Goal: Information Seeking & Learning: Learn about a topic

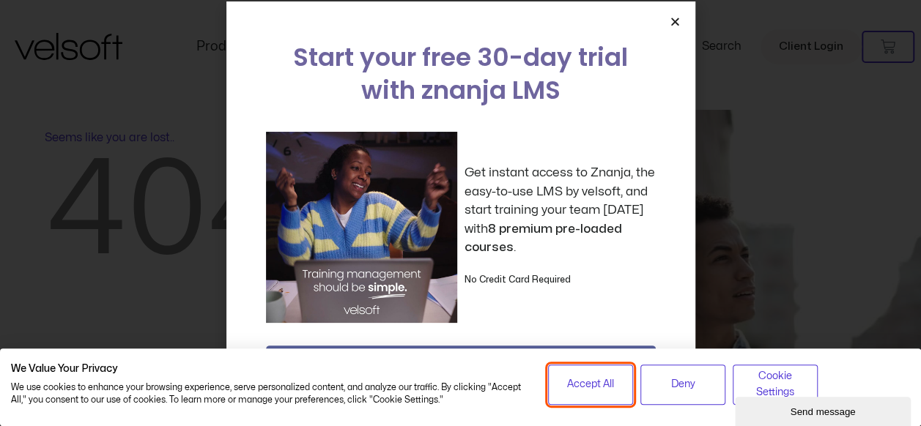
click at [580, 384] on span "Accept All" at bounding box center [590, 385] width 47 height 16
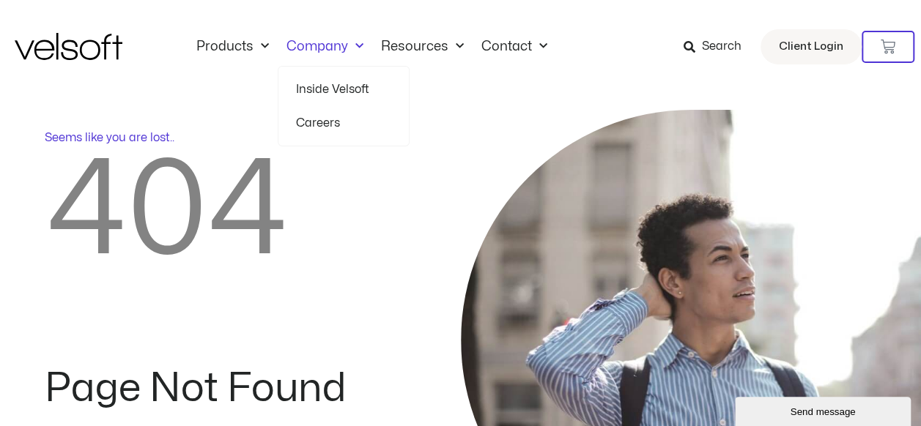
click at [334, 92] on ul "Inside Velsoft Careers" at bounding box center [344, 106] width 132 height 81
click at [321, 125] on link "Careers" at bounding box center [343, 123] width 95 height 34
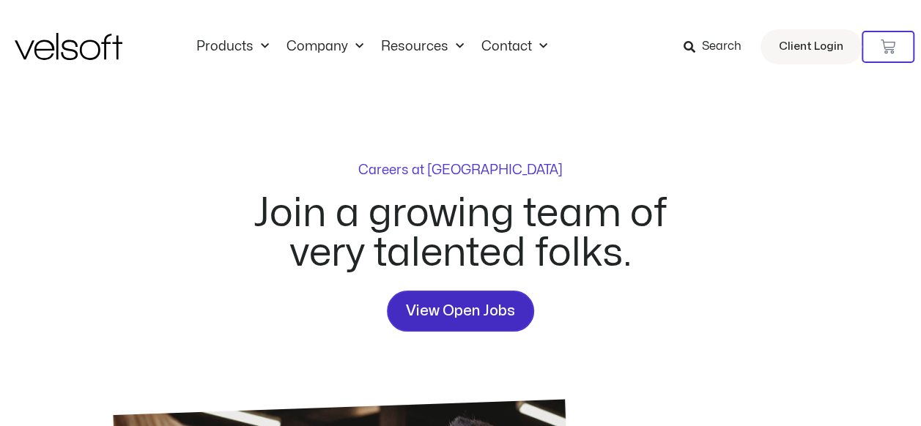
click at [460, 313] on span "View Open Jobs" at bounding box center [460, 311] width 109 height 23
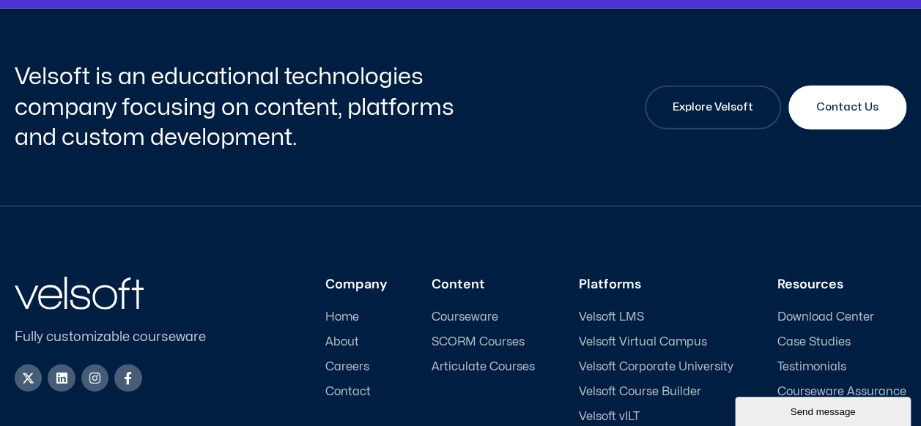
click at [349, 361] on span "Careers" at bounding box center [347, 368] width 44 height 14
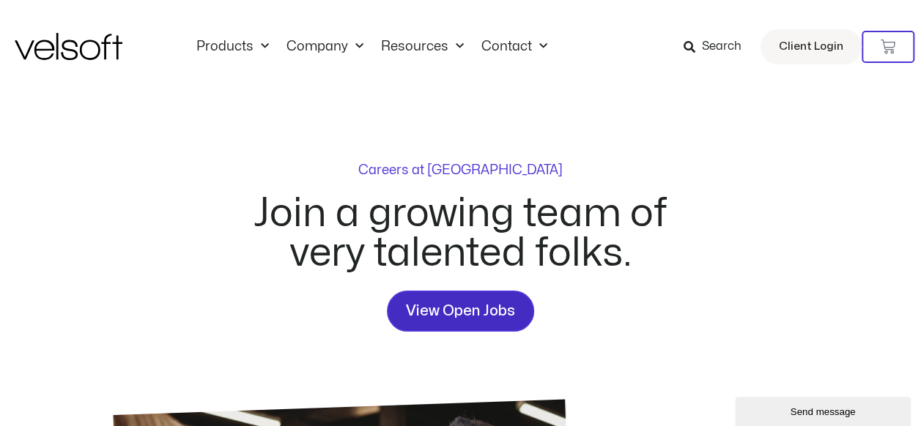
click at [473, 312] on span "View Open Jobs" at bounding box center [460, 311] width 109 height 23
click at [459, 306] on span "View Open Jobs" at bounding box center [460, 311] width 109 height 23
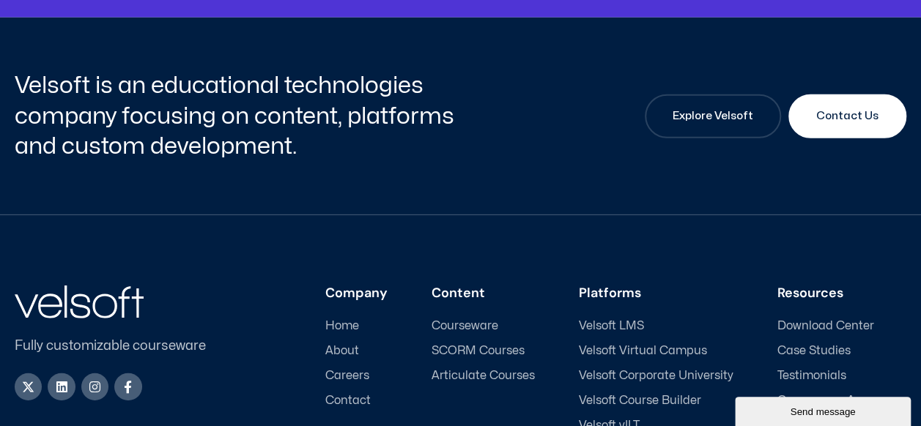
scroll to position [2050, 0]
